Goal: Complete application form

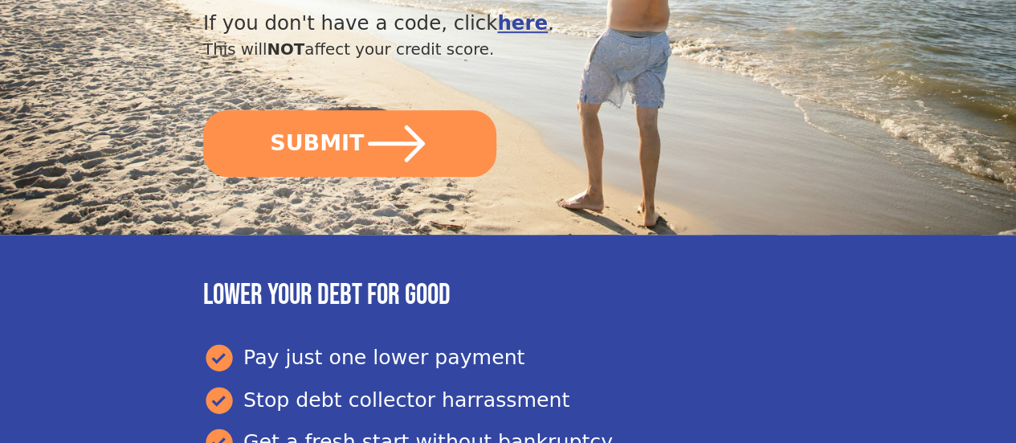
scroll to position [658, 0]
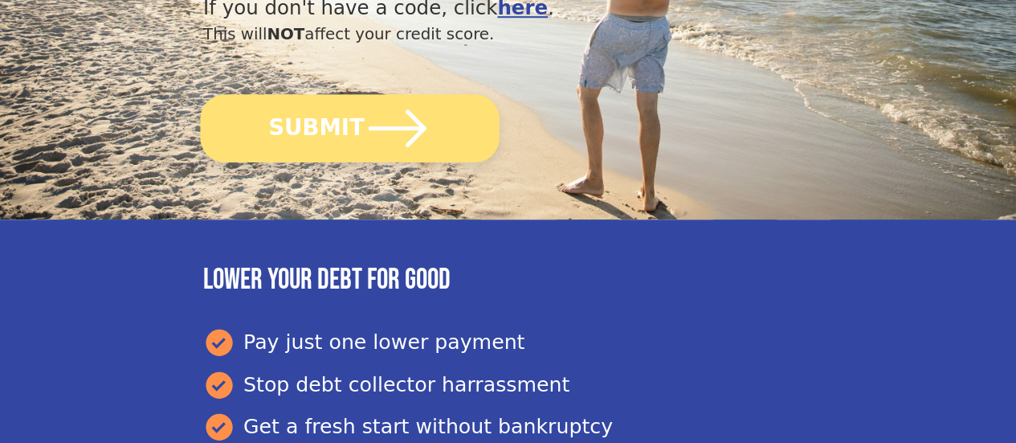
click at [382, 157] on icon "submit" at bounding box center [398, 128] width 67 height 67
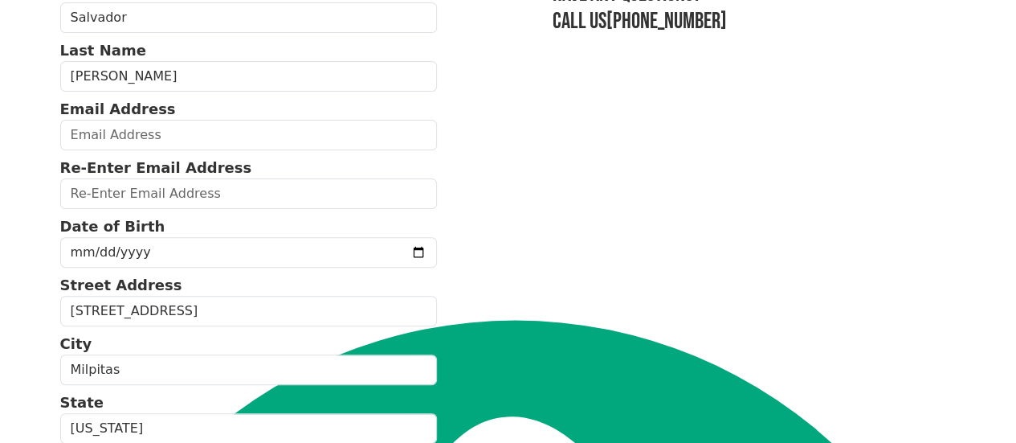
scroll to position [161, 0]
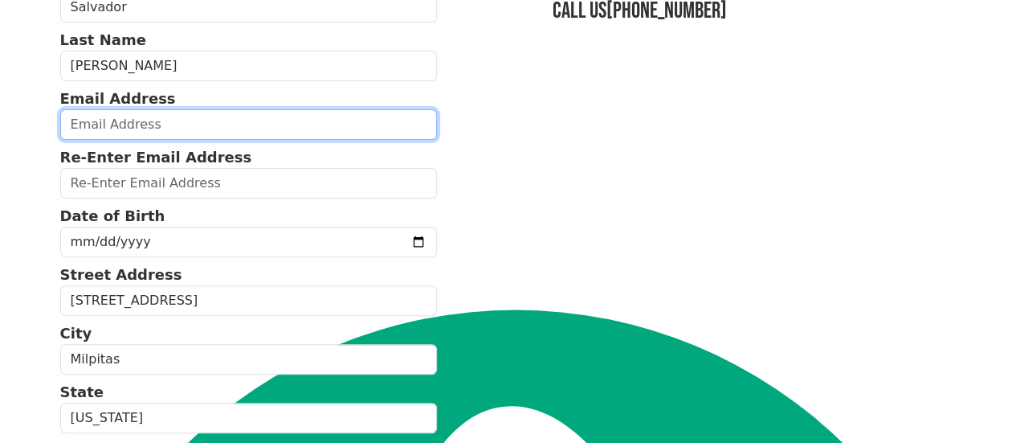
click at [159, 129] on input "email" at bounding box center [248, 124] width 377 height 31
type input "[EMAIL_ADDRESS][DOMAIN_NAME]"
type input "smedinaramirez3@gmail.com"
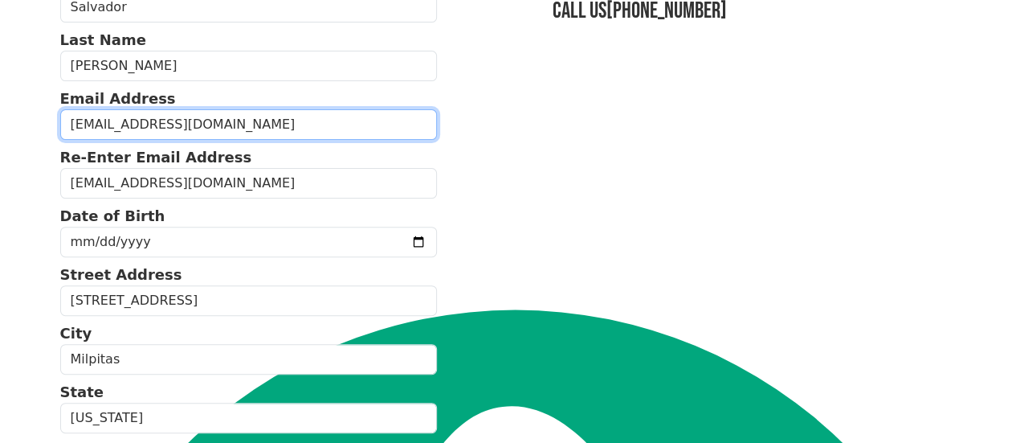
type input "(408) 991-2741"
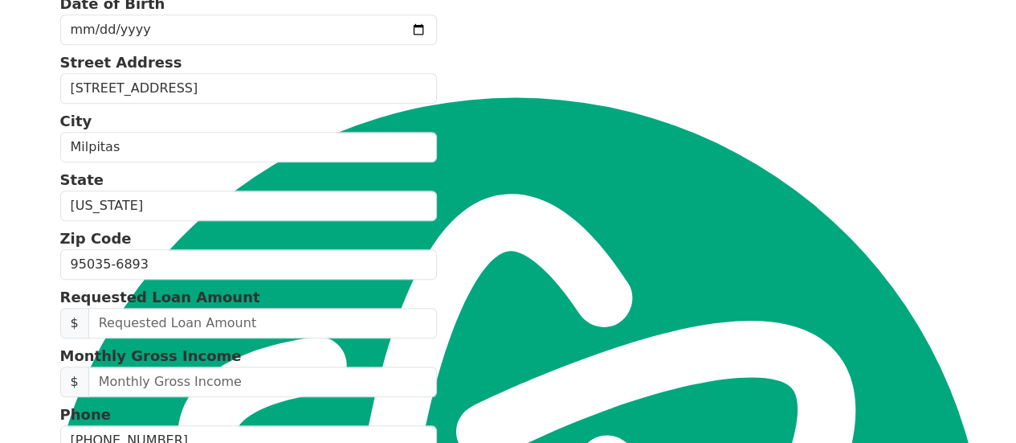
scroll to position [292, 0]
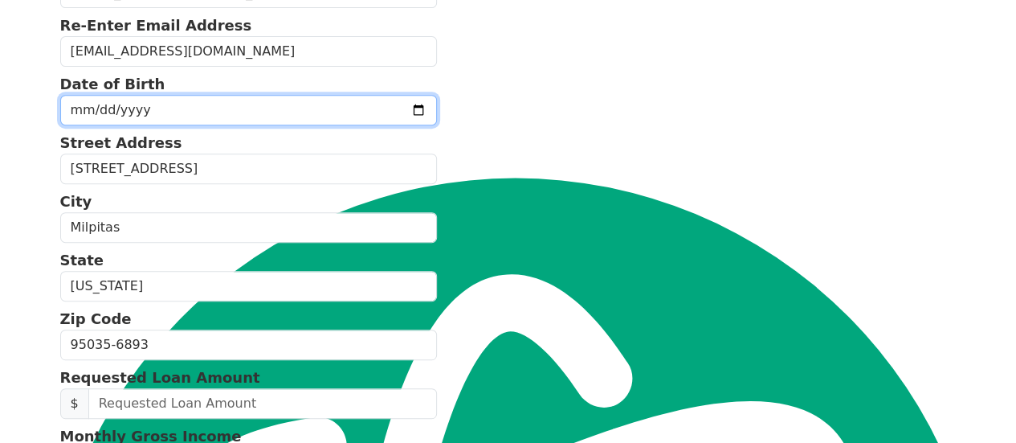
click at [381, 117] on input "date" at bounding box center [248, 110] width 377 height 31
click at [82, 124] on input "date" at bounding box center [248, 110] width 377 height 31
click at [83, 124] on input "date" at bounding box center [248, 110] width 377 height 31
type input "1977-08-04"
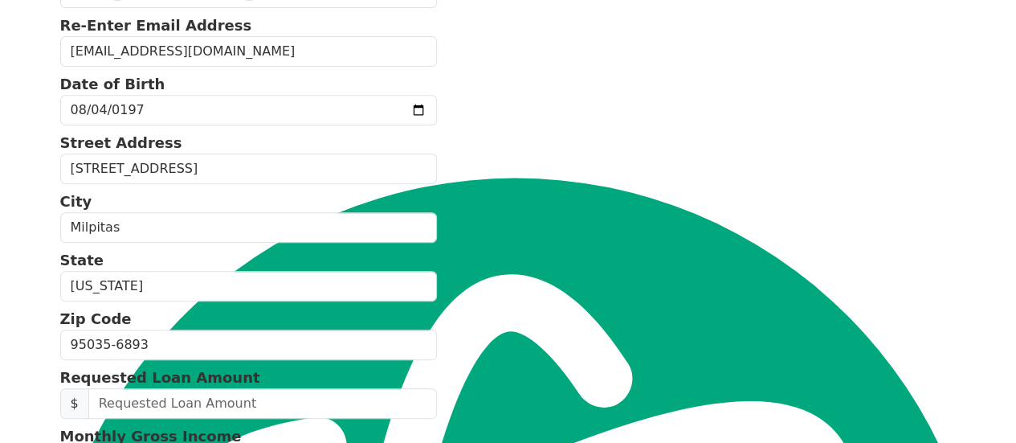
click at [487, 224] on section "First Name Salvador Last Name Medina Ramirez Email Address smedinaramirez3@gmai…" at bounding box center [508, 345] width 896 height 1013
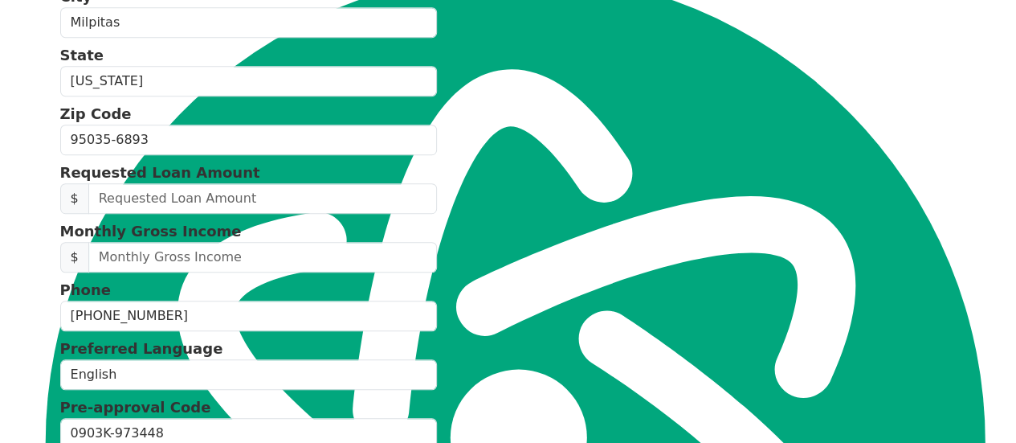
scroll to position [533, 0]
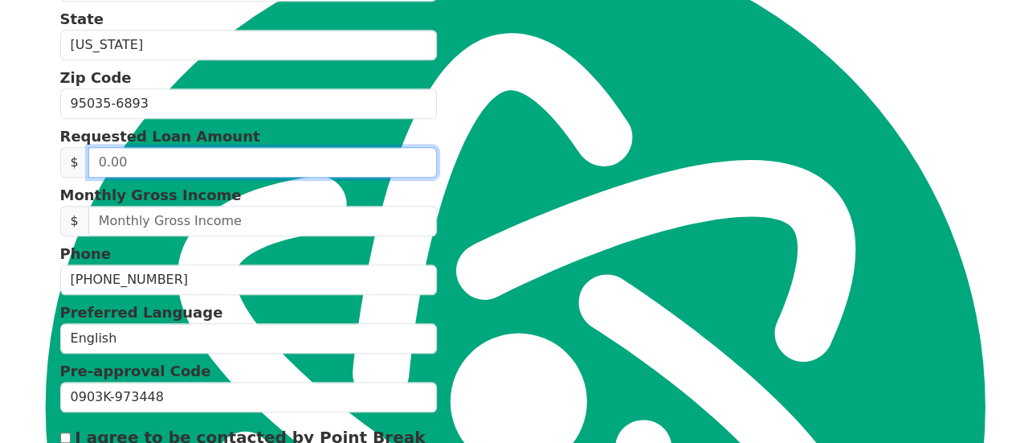
click at [237, 178] on input "text" at bounding box center [262, 162] width 349 height 31
type input "5,000.00"
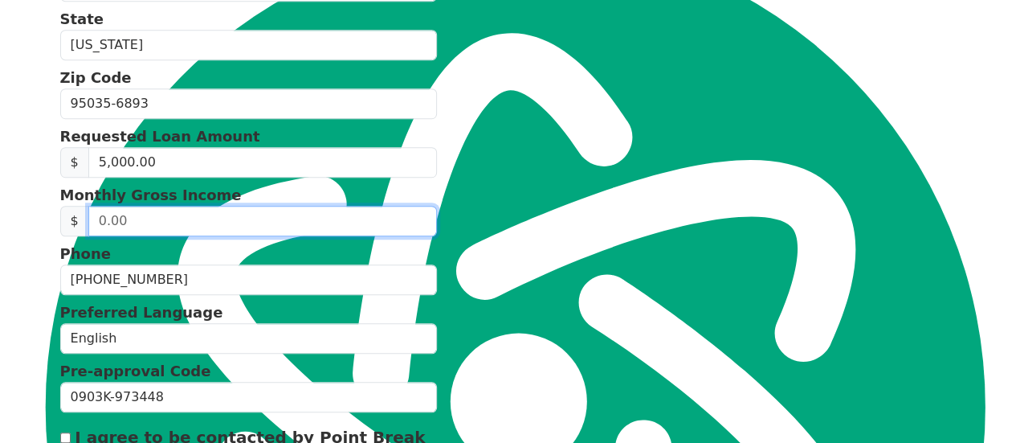
click at [231, 236] on input "text" at bounding box center [262, 221] width 349 height 31
type input "9,000.00"
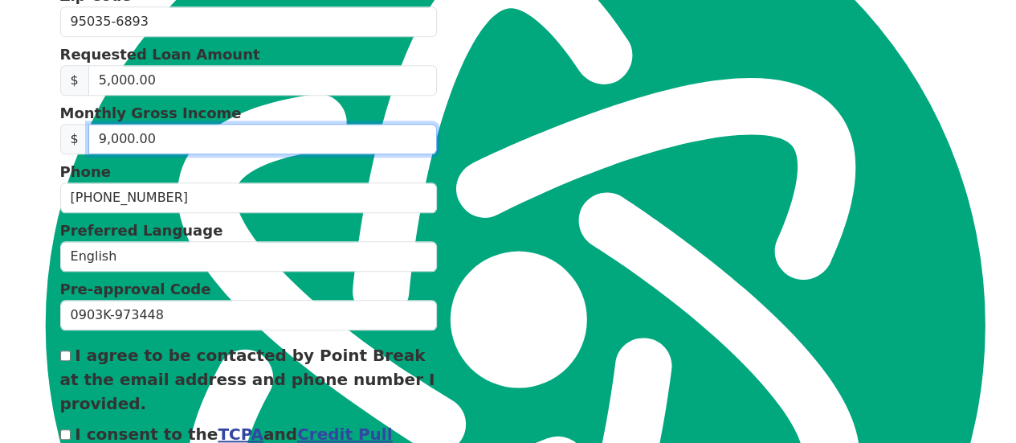
scroll to position [694, 0]
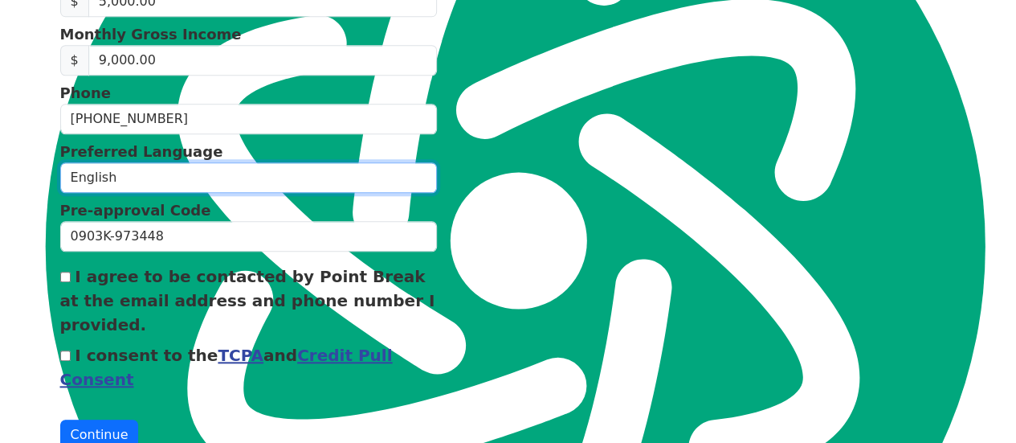
click at [120, 190] on select "English Spanish" at bounding box center [248, 177] width 377 height 31
select select "Spanish"
click at [60, 186] on select "English Spanish" at bounding box center [248, 177] width 377 height 31
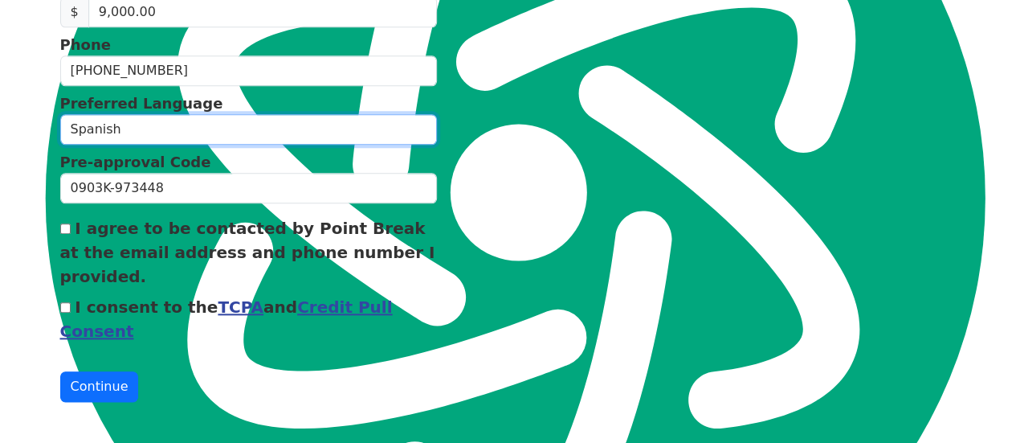
scroll to position [777, 0]
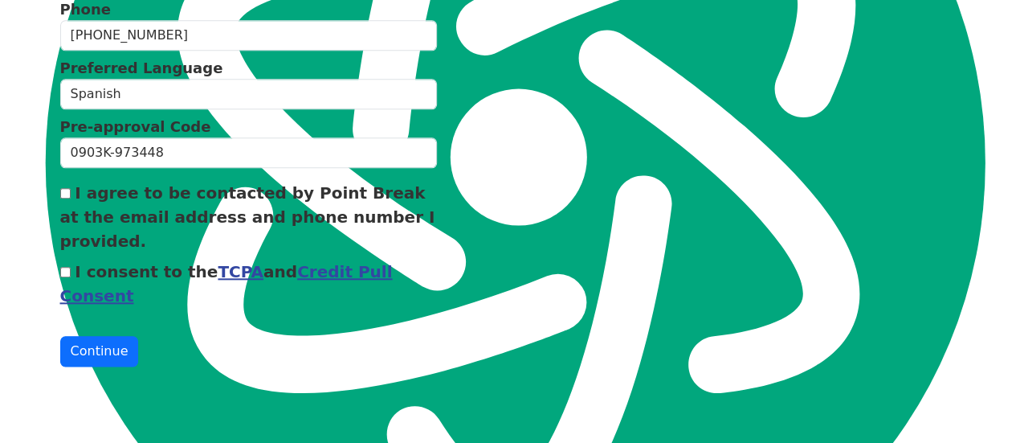
click at [63, 198] on input "I agree to be contacted by Point Break at the email address and phone number I …" at bounding box center [65, 193] width 10 height 10
checkbox input "true"
click at [63, 277] on input "I consent to the TCPA and Credit Pull Consent" at bounding box center [65, 272] width 10 height 10
checkbox input "true"
click at [112, 366] on button "Continue" at bounding box center [99, 351] width 79 height 31
